Goal: Information Seeking & Learning: Learn about a topic

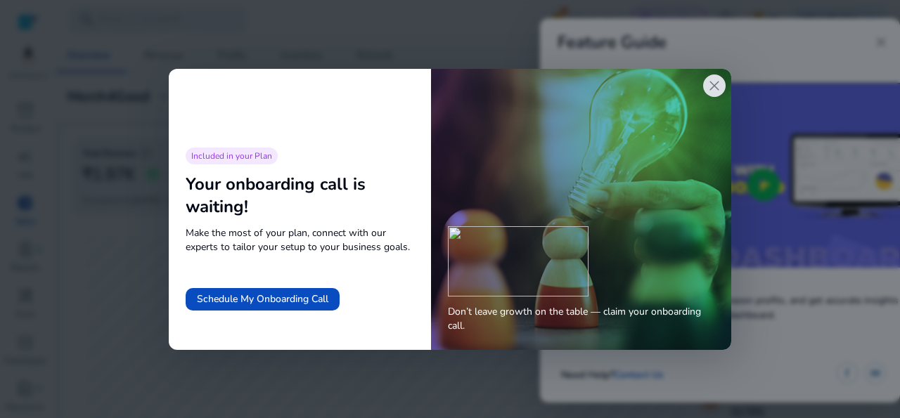
scroll to position [0, 433]
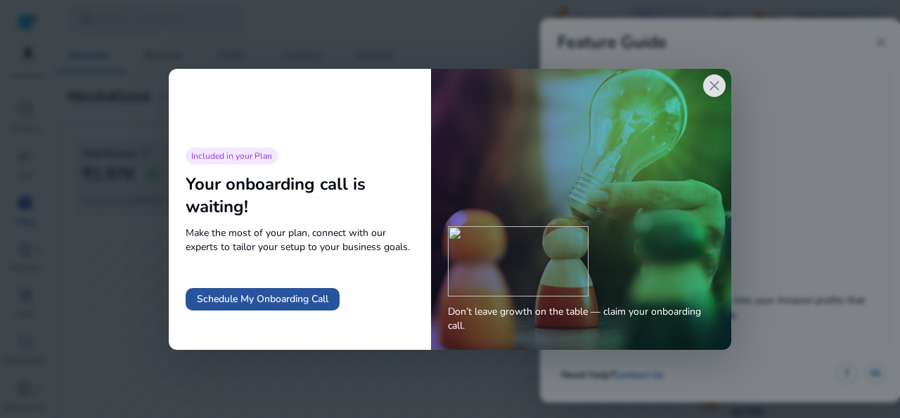
click at [247, 302] on span "Schedule My Onboarding Call" at bounding box center [262, 299] width 131 height 15
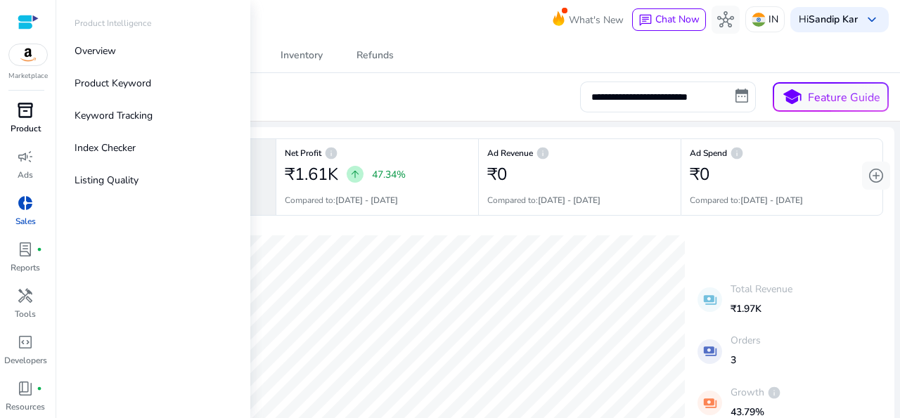
click at [25, 116] on span "inventory_2" at bounding box center [25, 110] width 17 height 17
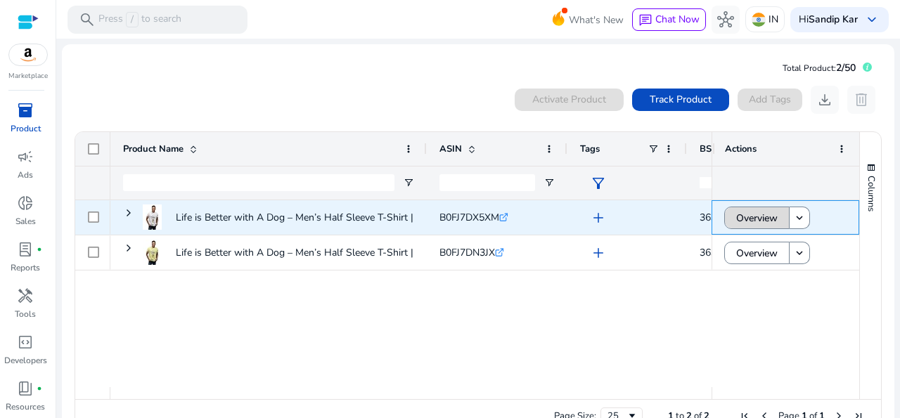
click at [745, 226] on span "Overview" at bounding box center [756, 218] width 41 height 29
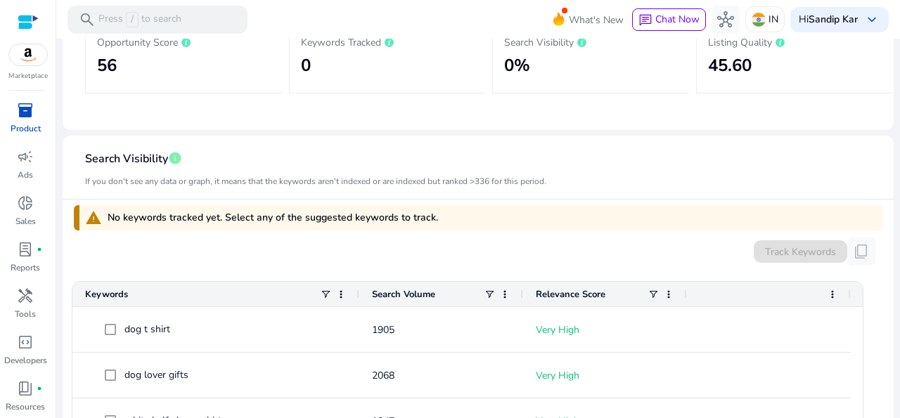
scroll to position [283, 0]
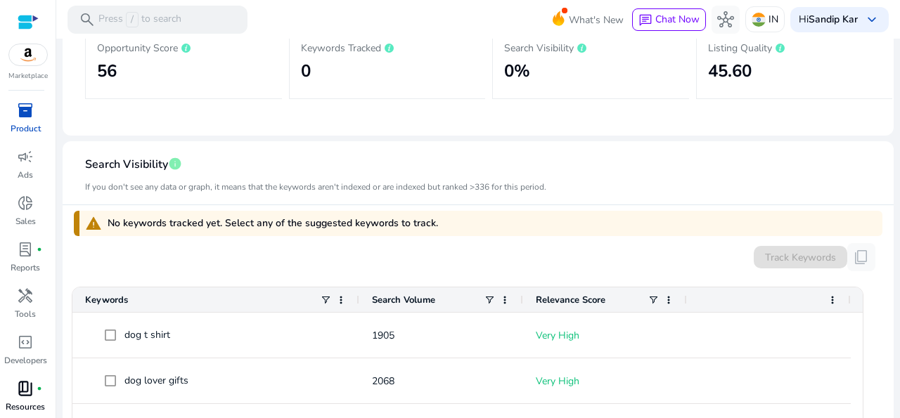
click at [22, 400] on link "book_4 fiber_manual_record Resources" at bounding box center [25, 400] width 51 height 46
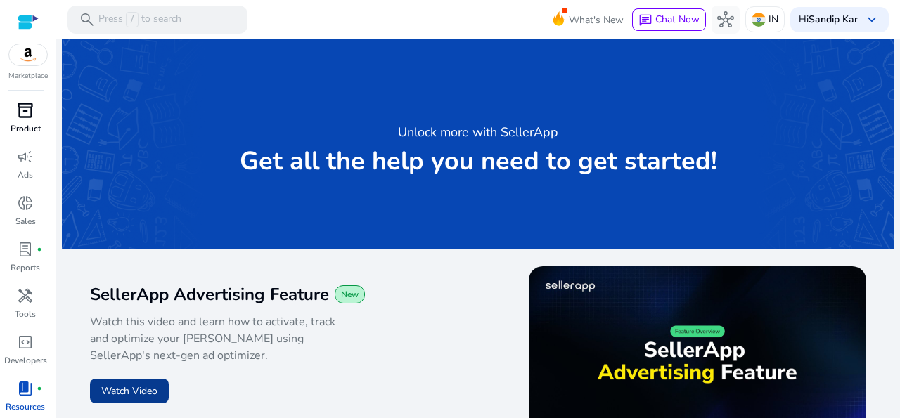
click at [134, 396] on button "Watch Video" at bounding box center [129, 391] width 79 height 25
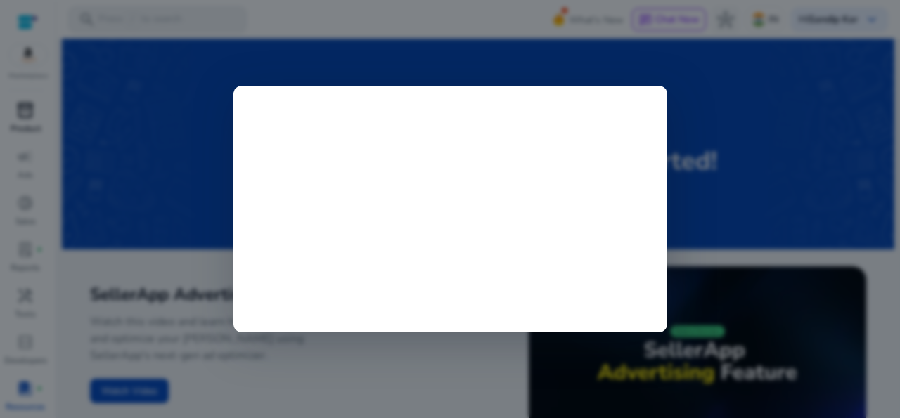
click at [495, 359] on div at bounding box center [450, 209] width 900 height 418
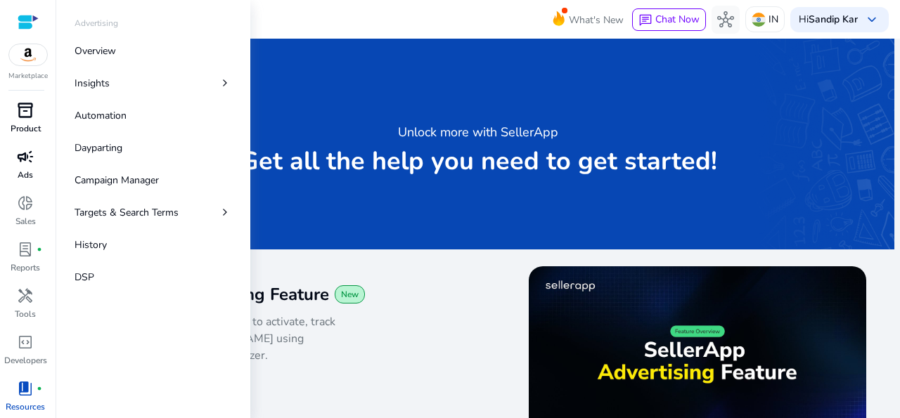
click at [22, 167] on div "campaign" at bounding box center [25, 156] width 39 height 22
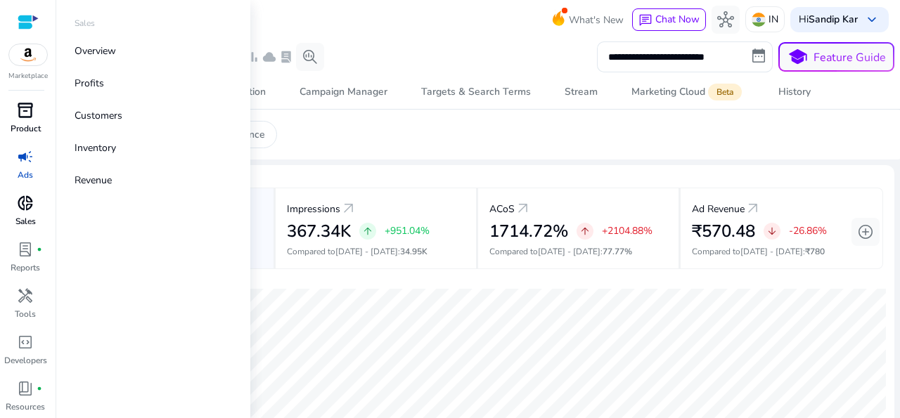
click at [17, 212] on span "donut_small" at bounding box center [25, 203] width 17 height 17
